Goal: Task Accomplishment & Management: Manage account settings

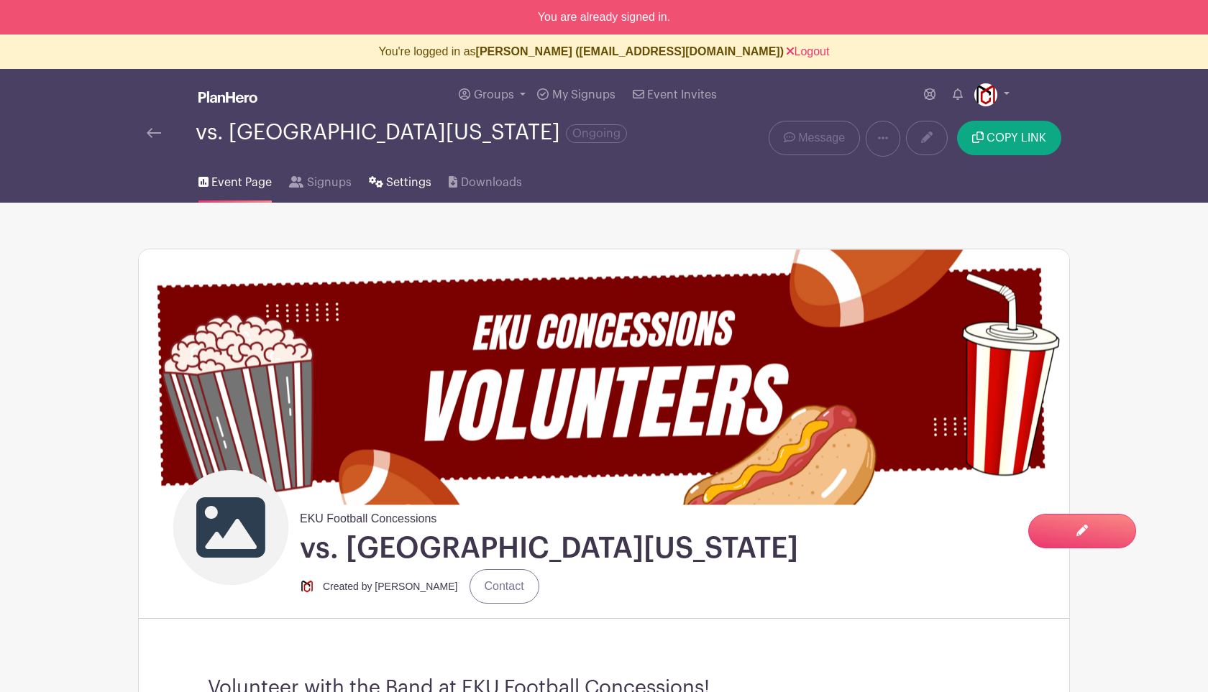
click at [412, 183] on span "Settings" at bounding box center [408, 182] width 45 height 17
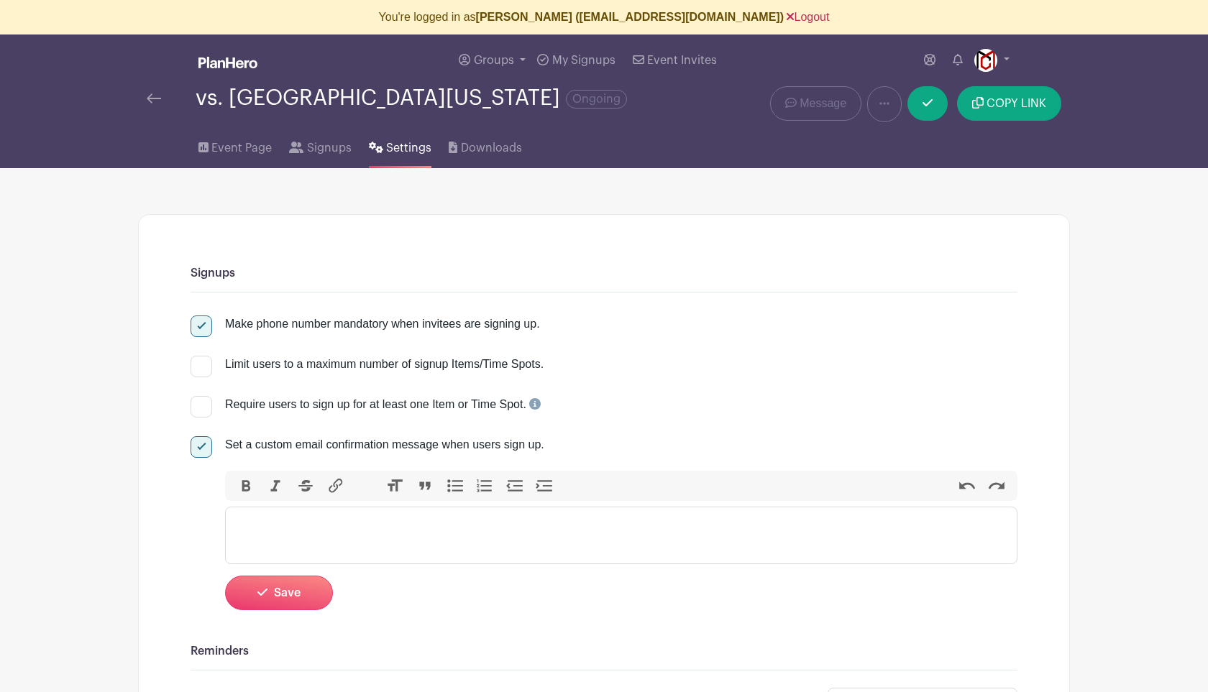
click at [795, 21] on link "Logout" at bounding box center [807, 17] width 42 height 12
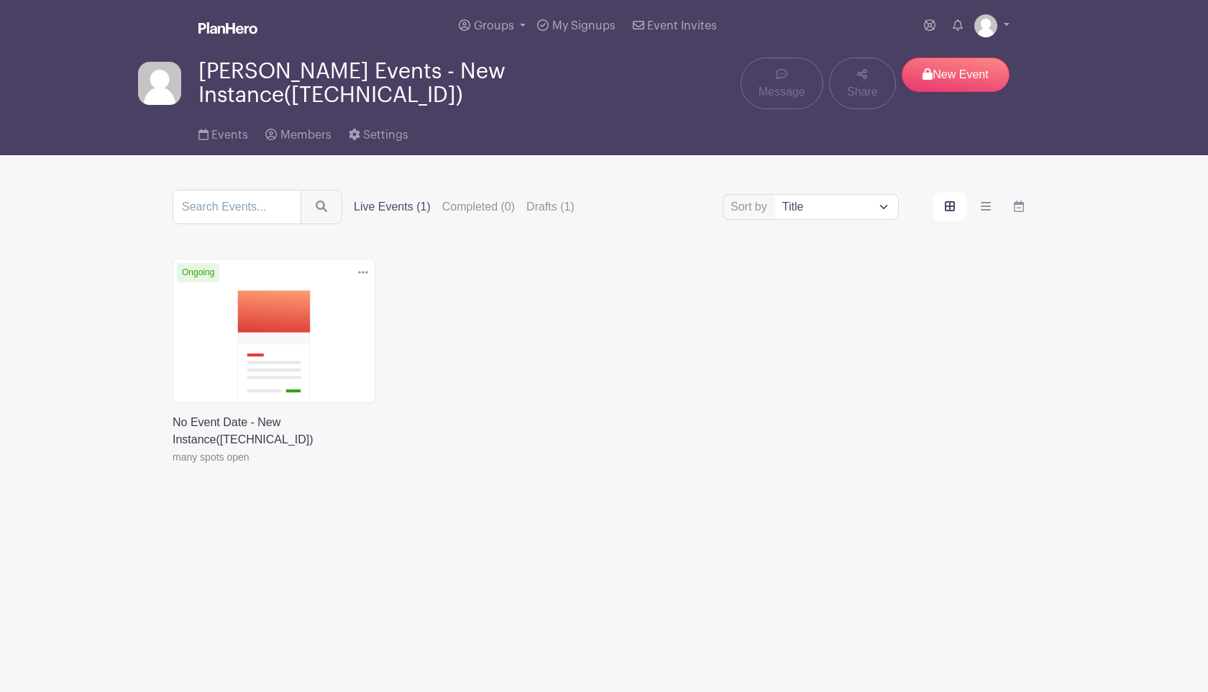
click at [173, 466] on link at bounding box center [173, 466] width 0 height 0
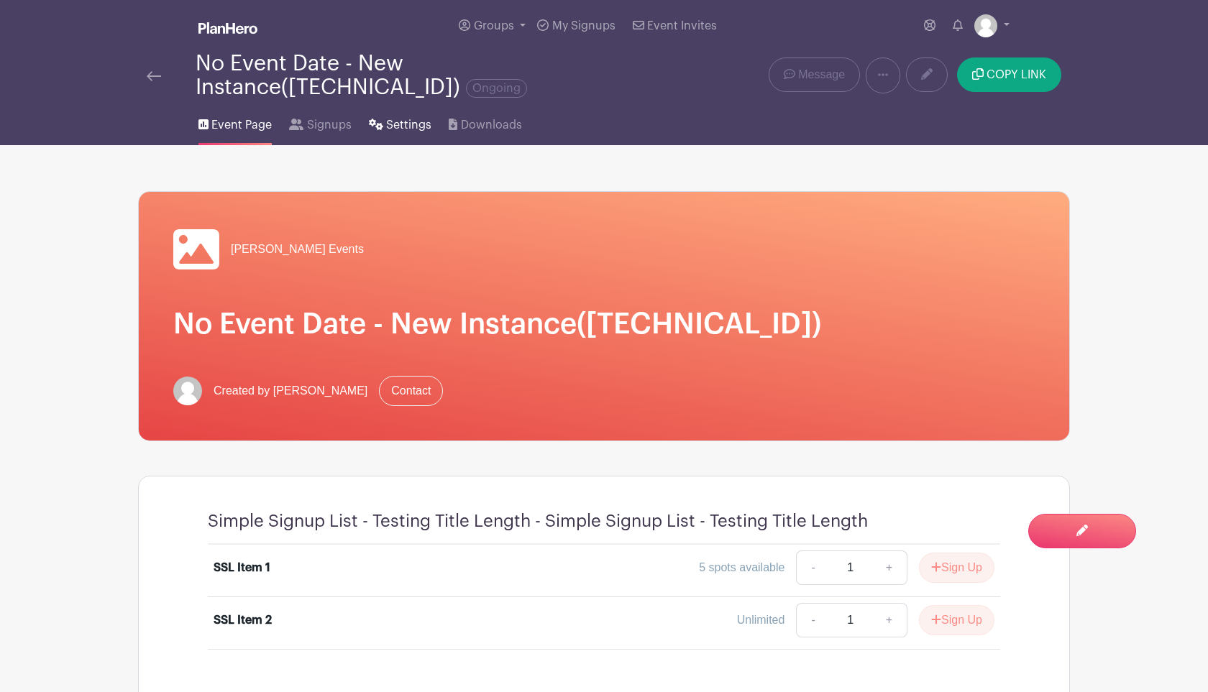
click at [421, 109] on link "Settings" at bounding box center [400, 122] width 63 height 46
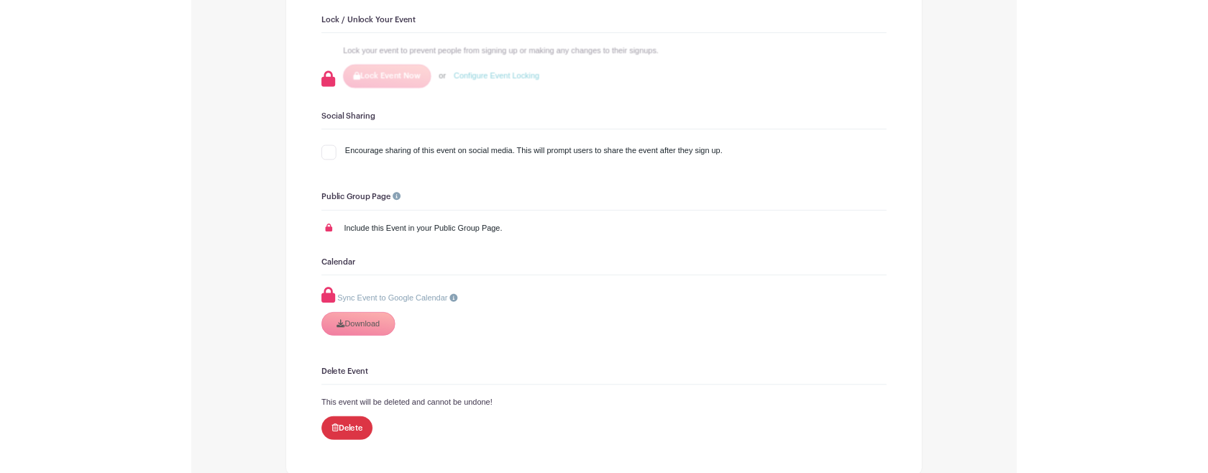
scroll to position [1355, 0]
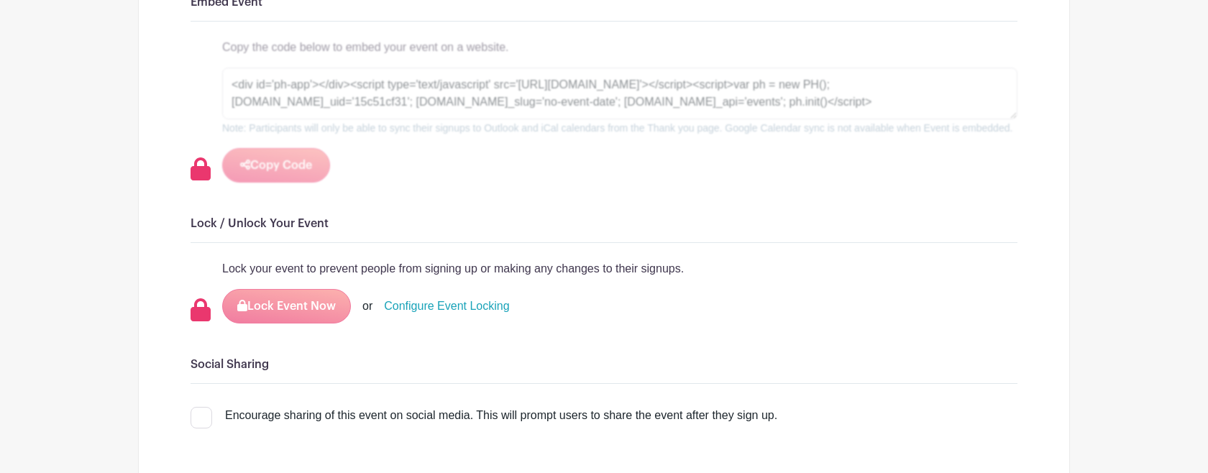
click at [497, 315] on link "Configure Event Locking" at bounding box center [446, 306] width 125 height 17
